Goal: Feedback & Contribution: Contribute content

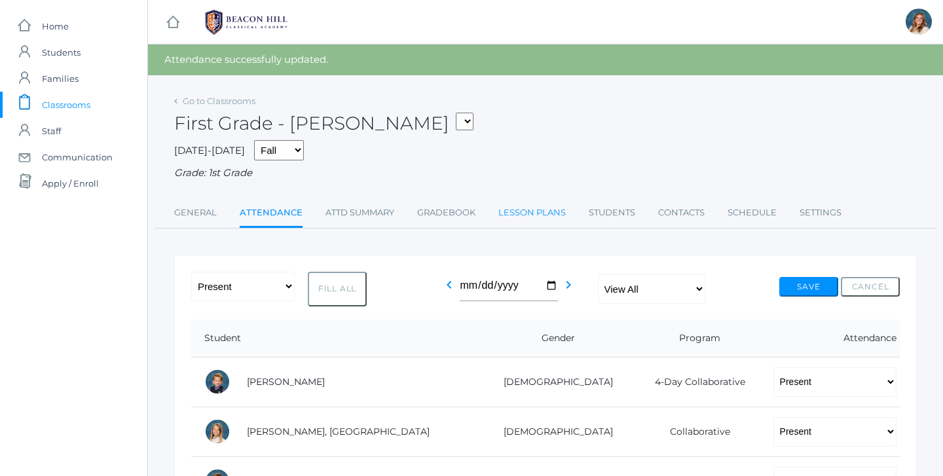
click at [547, 208] on link "Lesson Plans" at bounding box center [531, 213] width 67 height 26
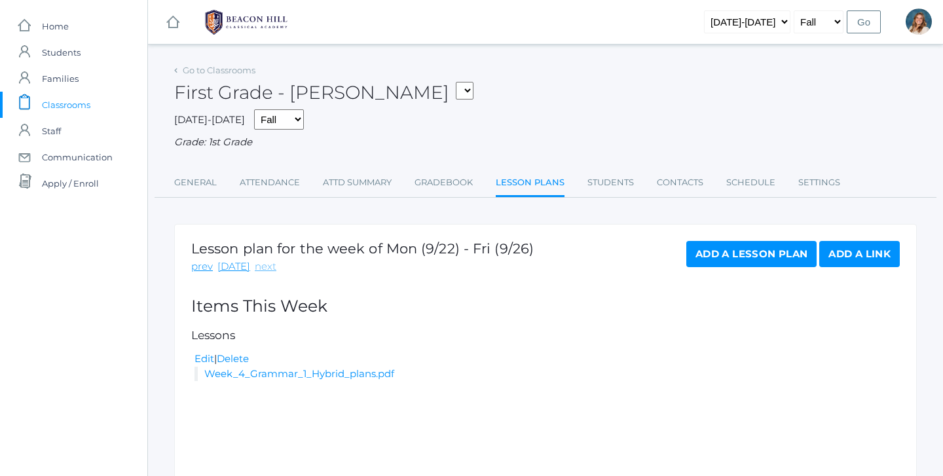
click at [263, 259] on link "next" at bounding box center [266, 266] width 22 height 15
click at [738, 250] on link "Add a Lesson Plan" at bounding box center [751, 254] width 130 height 26
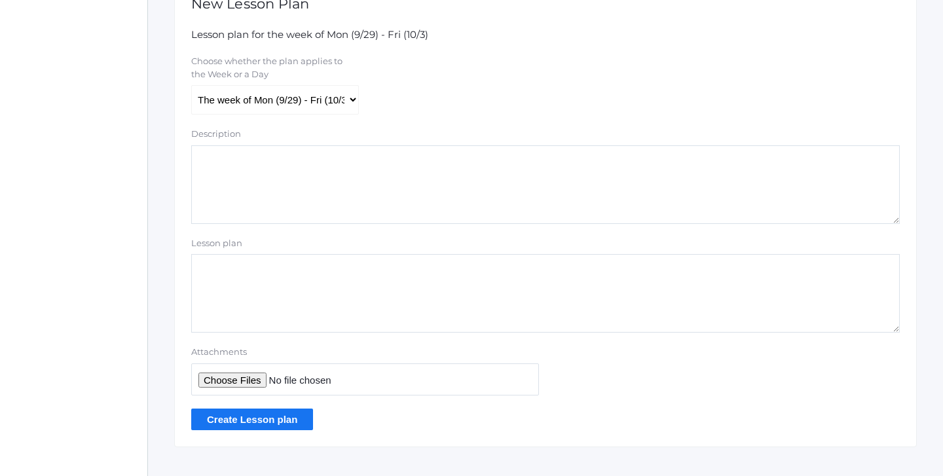
scroll to position [252, 0]
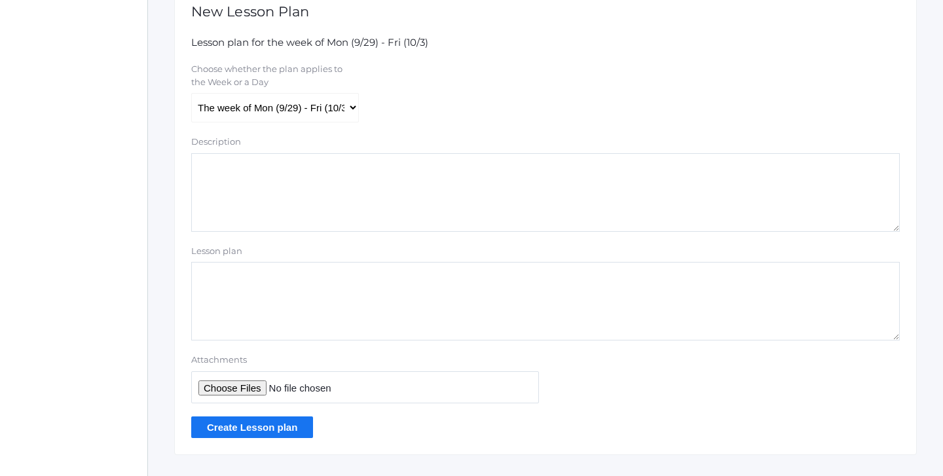
click at [240, 377] on input "Attachments" at bounding box center [365, 387] width 348 height 32
type input "C:\fakepath\1st grade Teacher Lesson Plans Week 6.pdf"
click at [261, 417] on input "Create Lesson plan" at bounding box center [252, 427] width 122 height 22
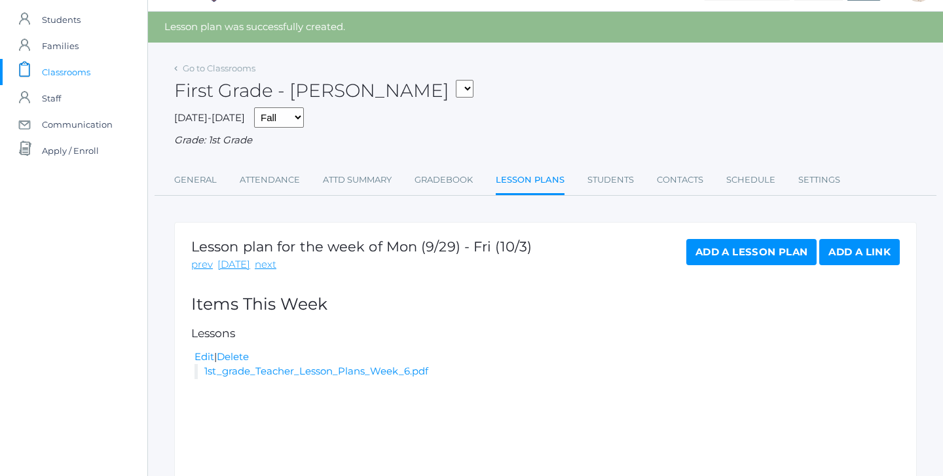
scroll to position [37, 0]
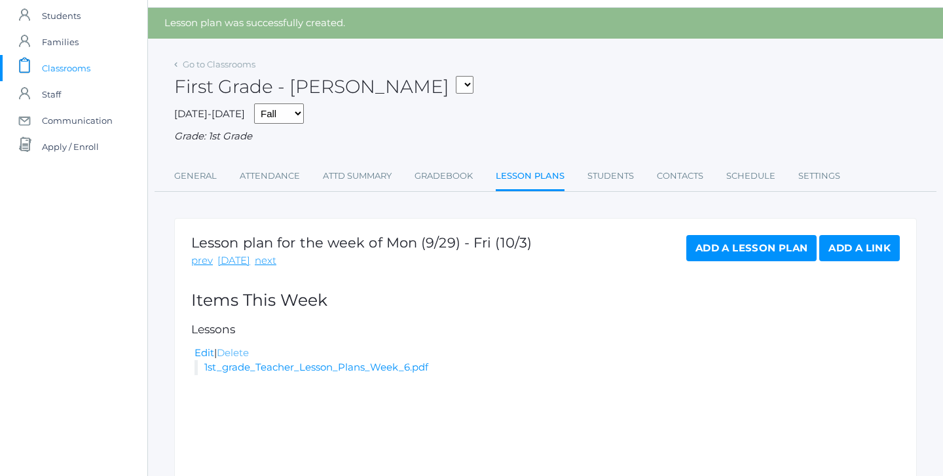
click at [247, 346] on link "Delete" at bounding box center [233, 352] width 32 height 12
